Goal: Navigation & Orientation: Find specific page/section

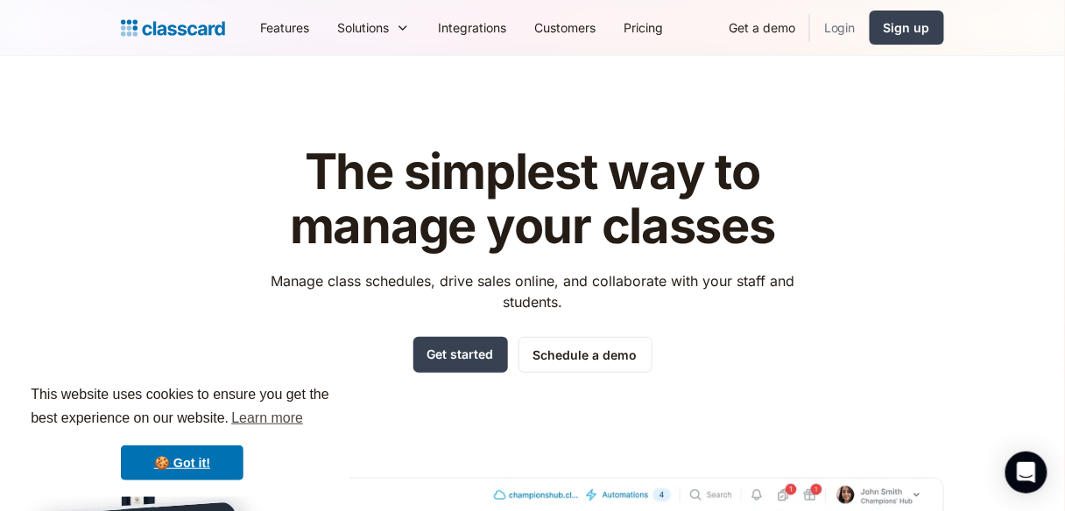
click at [833, 23] on link "Login" at bounding box center [840, 27] width 60 height 39
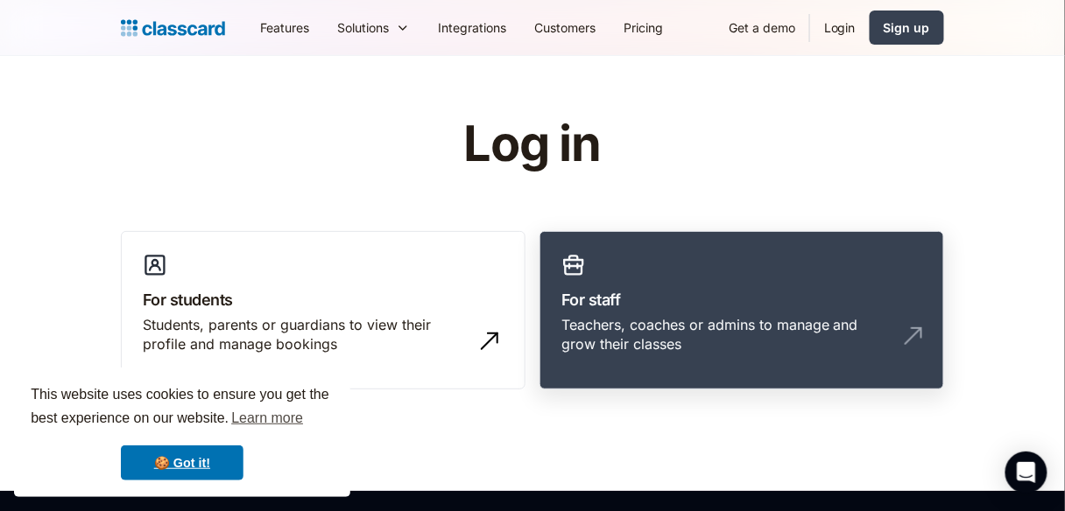
click at [769, 288] on h3 "For staff" at bounding box center [741, 300] width 361 height 24
